Goal: Check status

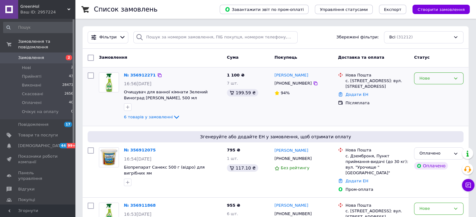
click at [430, 81] on div "Нове" at bounding box center [434, 78] width 31 height 7
click at [430, 92] on li "Прийнято" at bounding box center [438, 92] width 49 height 12
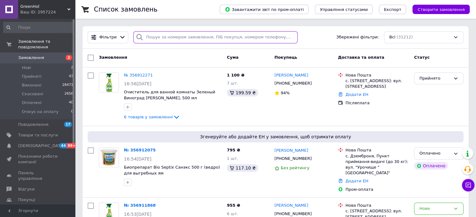
click at [164, 36] on input "search" at bounding box center [215, 37] width 164 height 12
paste input "[PHONE_NUMBER]"
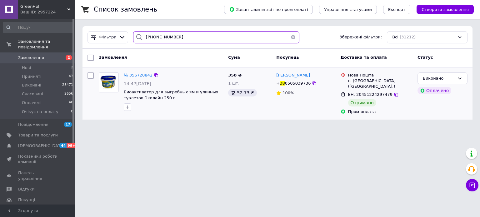
type input "[PHONE_NUMBER]"
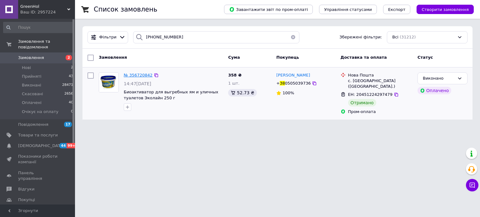
click at [137, 76] on span "№ 356720842" at bounding box center [138, 75] width 29 height 5
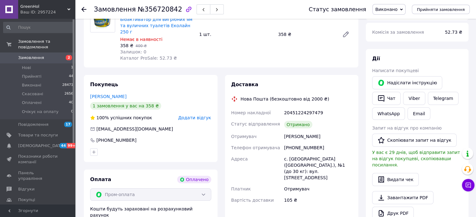
scroll to position [94, 0]
